Goal: Use online tool/utility: Utilize a website feature to perform a specific function

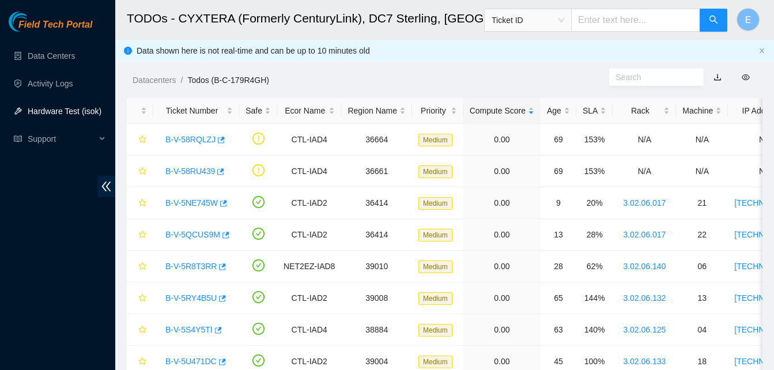
click at [51, 107] on link "Hardware Test (isok)" at bounding box center [65, 111] width 74 height 9
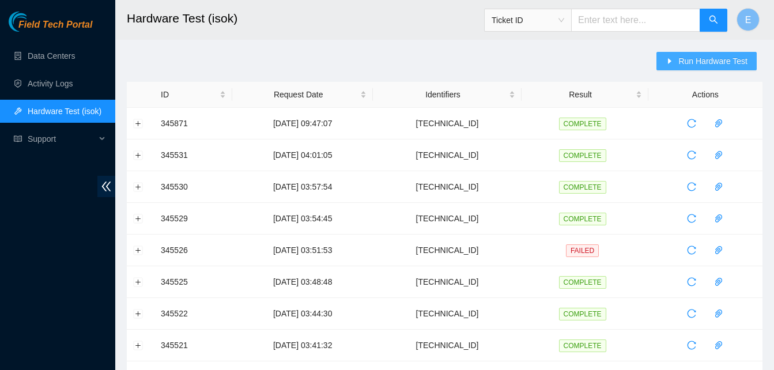
click at [689, 63] on span "Run Hardware Test" at bounding box center [712, 61] width 69 height 13
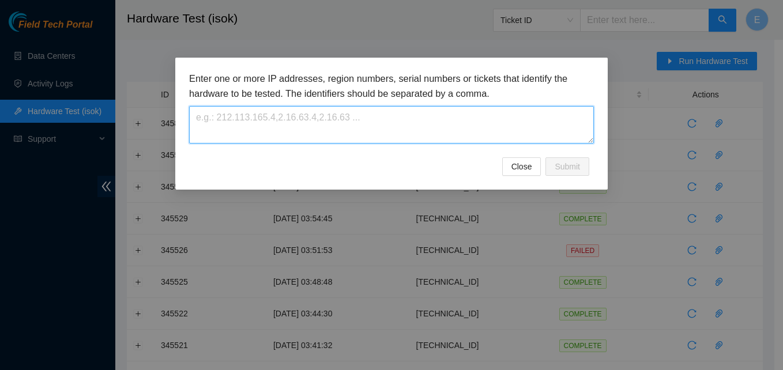
click at [394, 125] on textarea at bounding box center [391, 124] width 405 height 37
paste textarea "[TECHNICAL_ID]"
type textarea "[TECHNICAL_ID]"
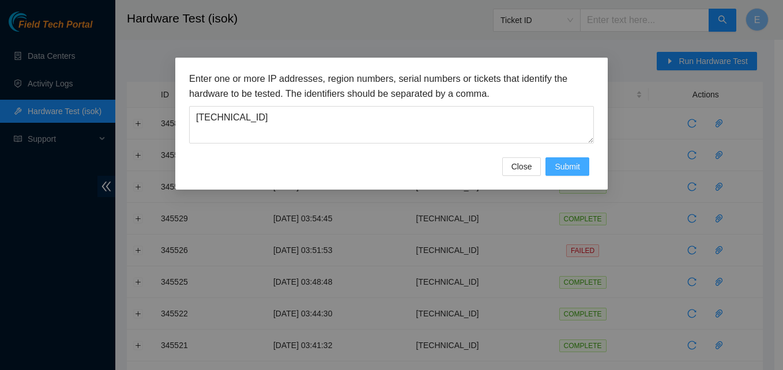
click at [565, 167] on span "Submit" at bounding box center [566, 166] width 25 height 13
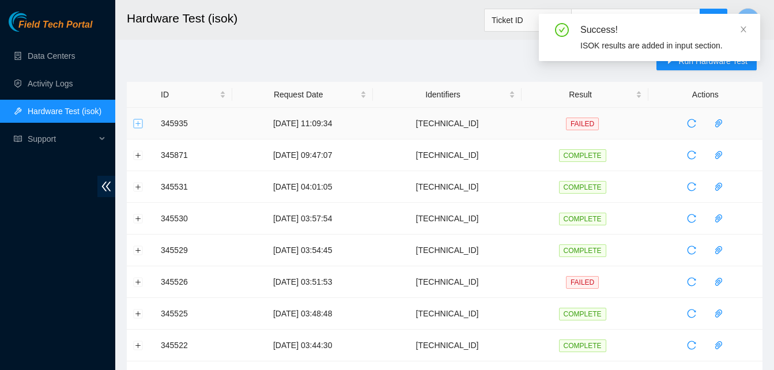
click at [136, 123] on button "Expand row" at bounding box center [138, 123] width 9 height 9
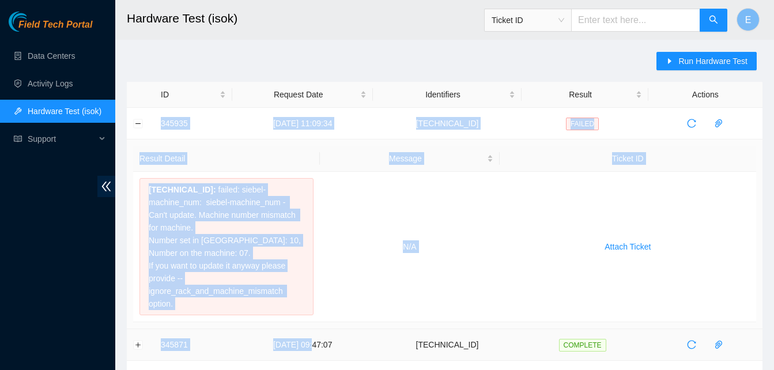
drag, startPoint x: 160, startPoint y: 120, endPoint x: 316, endPoint y: 329, distance: 260.9
drag, startPoint x: 316, startPoint y: 329, endPoint x: 275, endPoint y: 303, distance: 49.2
click at [275, 303] on td "23.52.15.141 : failed: siebel-machine_num: siebel-machine_num - Can't update. M…" at bounding box center [226, 247] width 187 height 150
drag, startPoint x: 156, startPoint y: 122, endPoint x: 235, endPoint y: 285, distance: 181.2
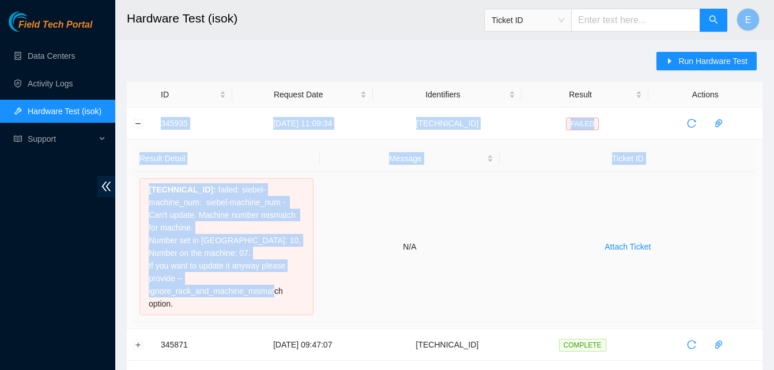
copy tbody "345935 03-10-2025 11:09:34 23.52.15.141 FAILED Result Detail Message Ticket ID …"
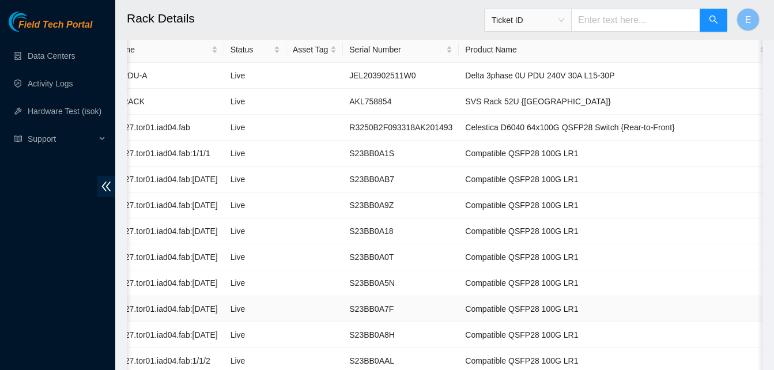
scroll to position [130, 0]
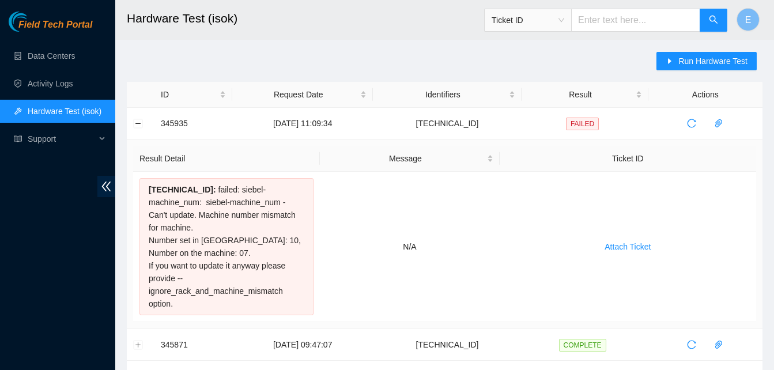
click at [138, 124] on button "Collapse row" at bounding box center [138, 123] width 9 height 9
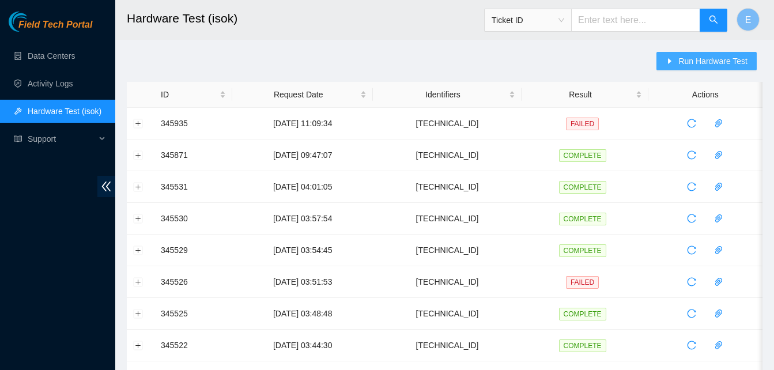
click at [690, 65] on span "Run Hardware Test" at bounding box center [712, 61] width 69 height 13
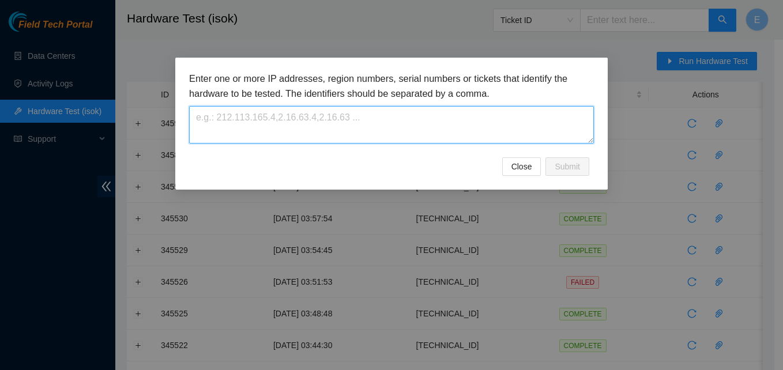
click at [357, 111] on textarea at bounding box center [391, 124] width 405 height 37
paste textarea "[TECHNICAL_ID]"
type textarea "[TECHNICAL_ID]"
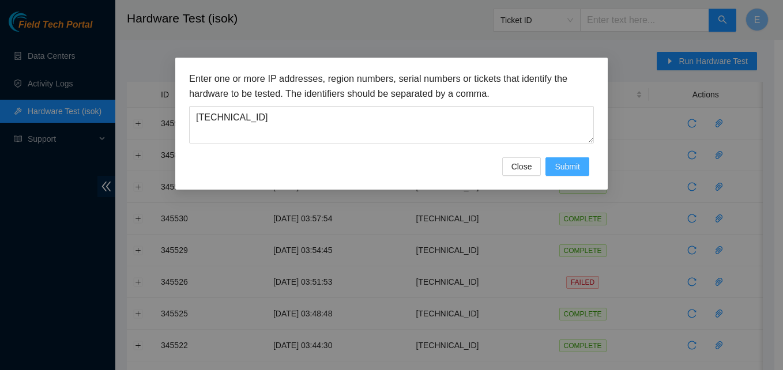
click at [569, 164] on span "Submit" at bounding box center [566, 166] width 25 height 13
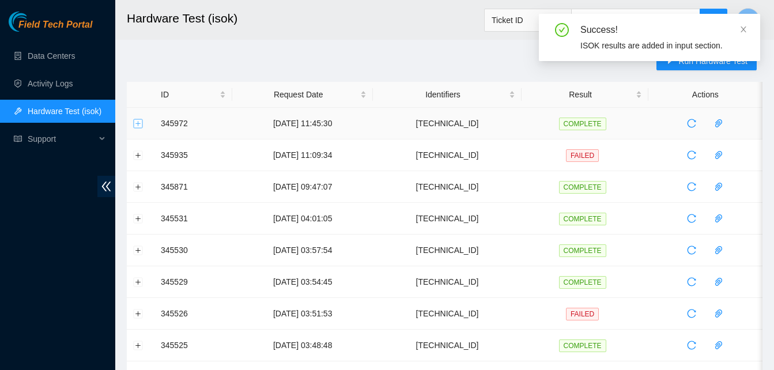
click at [139, 124] on button "Expand row" at bounding box center [138, 123] width 9 height 9
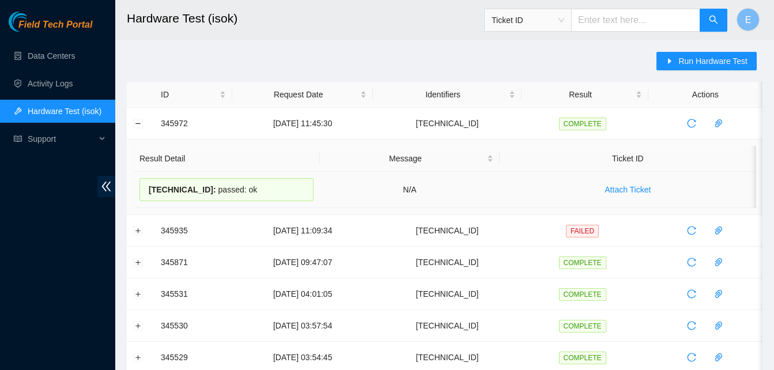
drag, startPoint x: 157, startPoint y: 120, endPoint x: 253, endPoint y: 194, distance: 121.2
copy tbody "345972 03-10-2025 11:45:30 23.52.15.141 COMPLETE Result Detail Message Ticket I…"
